Goal: Information Seeking & Learning: Find specific page/section

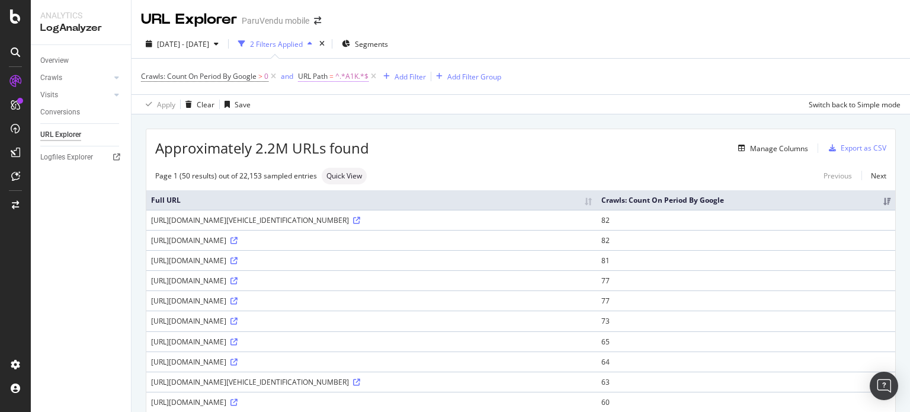
click at [329, 72] on span "URL Path = ^.*A1K.*$" at bounding box center [333, 76] width 71 height 11
click at [328, 123] on input "A1K" at bounding box center [365, 125] width 112 height 19
click at [317, 124] on input "mentionslegales:" at bounding box center [365, 125] width 112 height 19
type input "/mentionslegales:"
click at [433, 151] on div "Apply" at bounding box center [430, 150] width 18 height 10
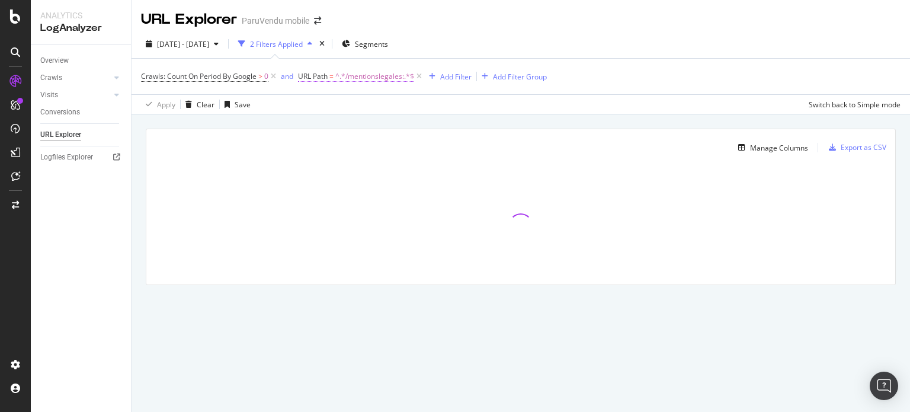
click at [388, 77] on span "^.*/mentionslegales:.*$" at bounding box center [374, 76] width 79 height 17
click at [387, 117] on input "/mentionslegales:" at bounding box center [365, 125] width 112 height 19
type input "/mentionslegales/"
click at [424, 154] on div "Apply" at bounding box center [430, 150] width 18 height 10
